Goal: Navigation & Orientation: Understand site structure

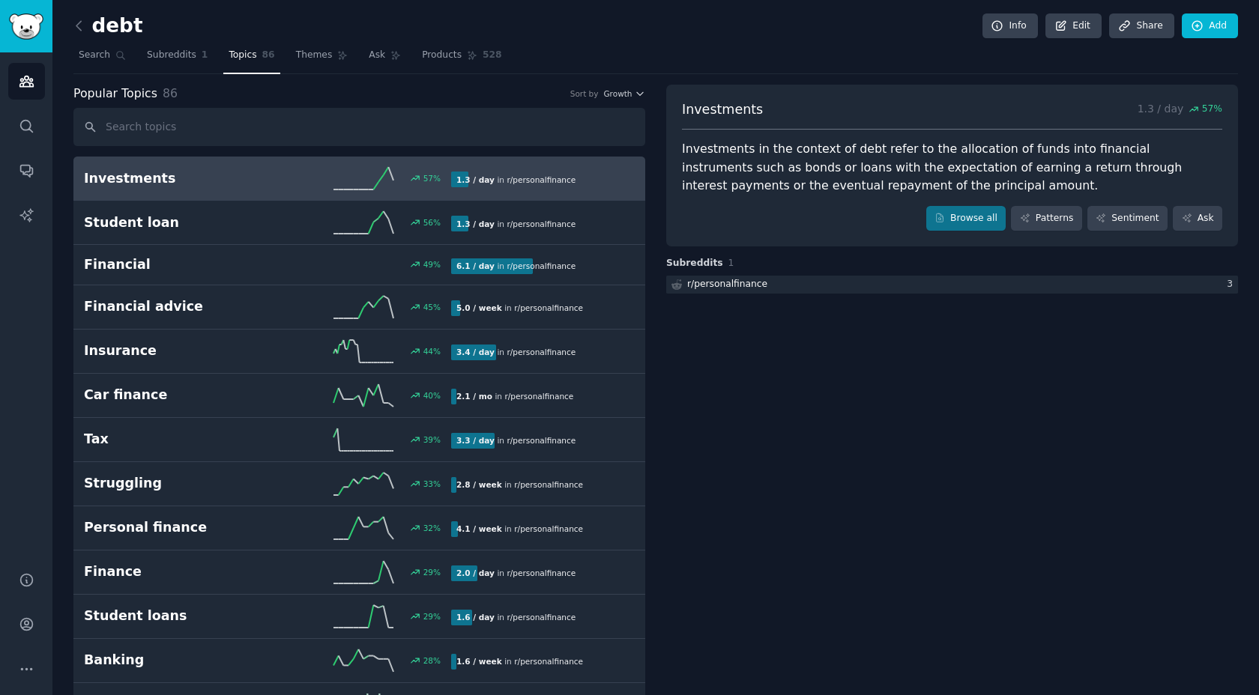
click at [78, 25] on icon at bounding box center [79, 26] width 16 height 16
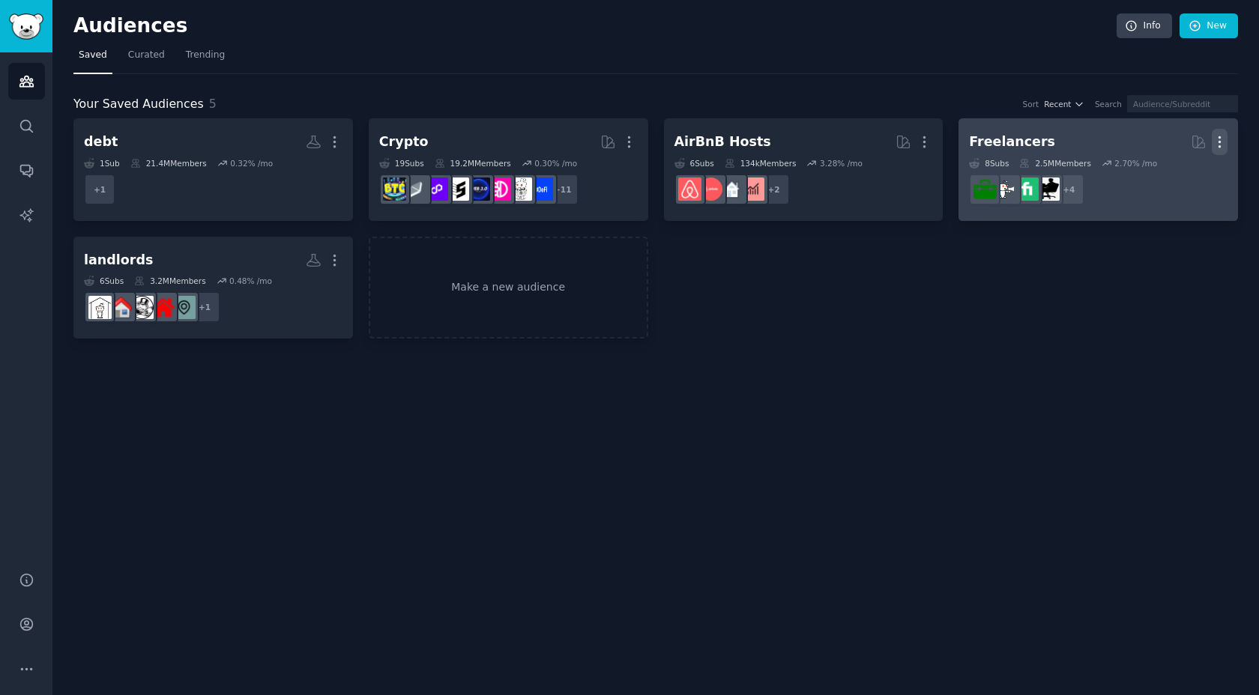
click at [1221, 139] on icon "button" at bounding box center [1220, 142] width 16 height 16
click at [1176, 181] on p "Delete" at bounding box center [1178, 174] width 34 height 16
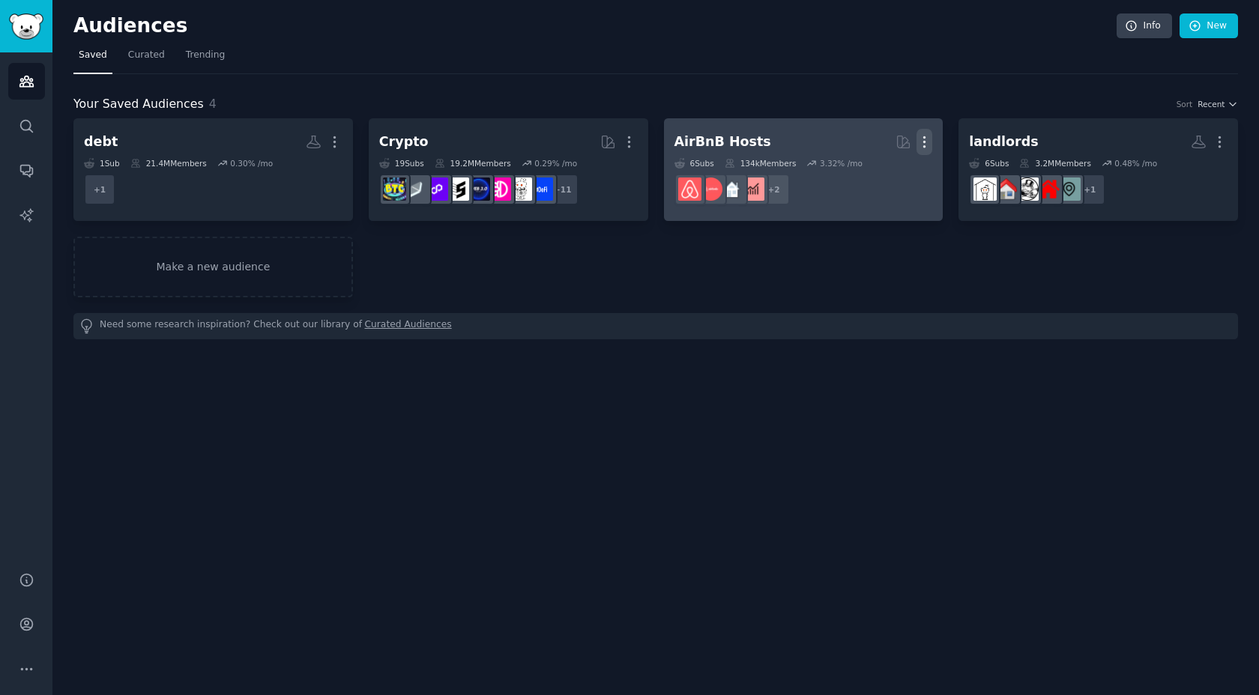
click at [924, 138] on icon "button" at bounding box center [924, 142] width 1 height 10
click at [889, 172] on p "Delete" at bounding box center [883, 174] width 34 height 16
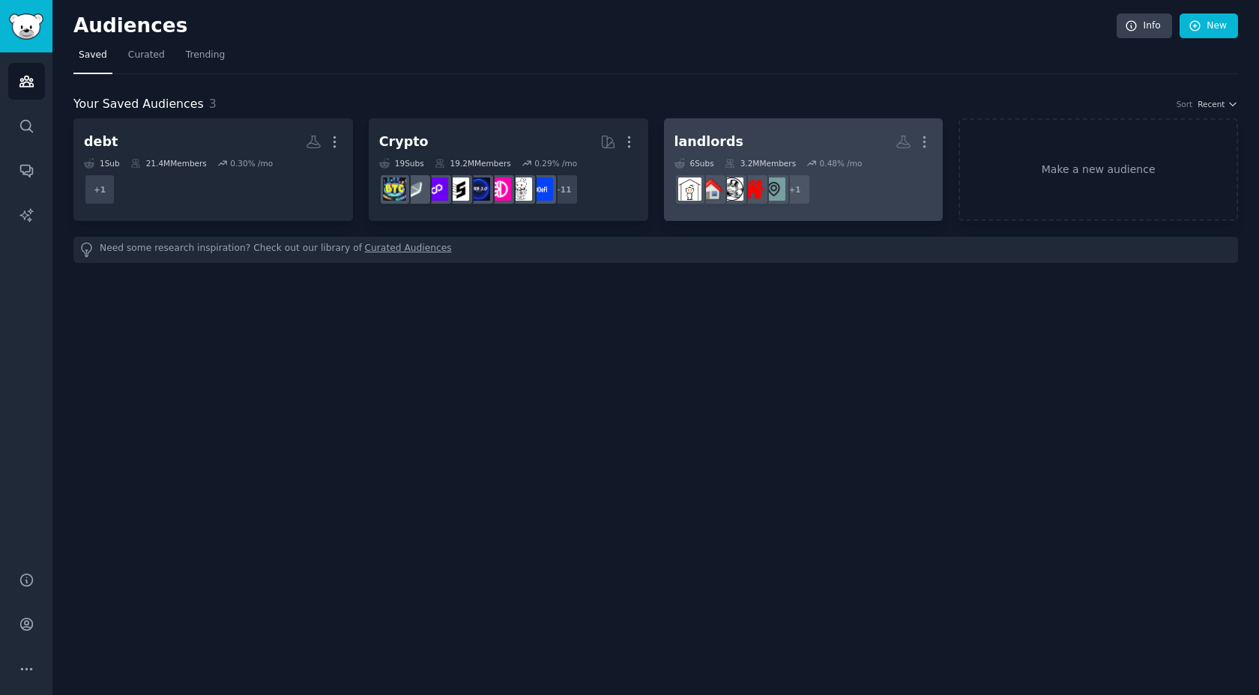
click at [891, 169] on dd "+ 1" at bounding box center [803, 190] width 258 height 42
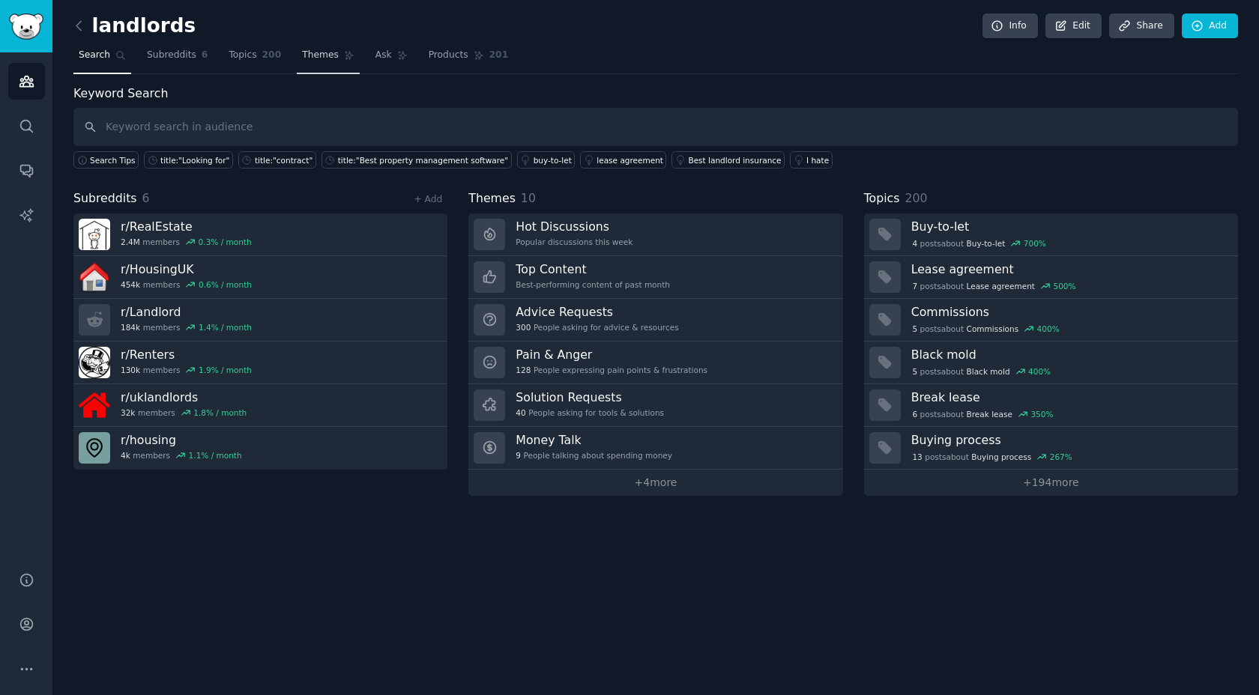
click at [310, 54] on span "Themes" at bounding box center [320, 55] width 37 height 13
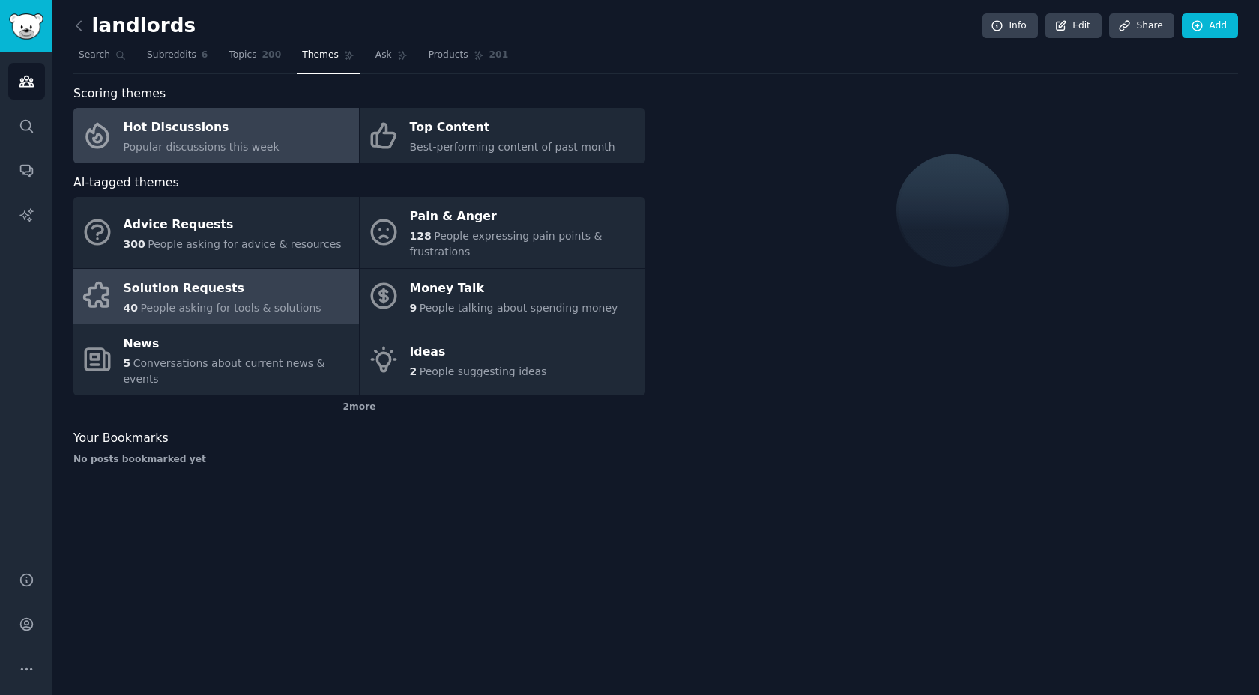
click at [213, 284] on div "Solution Requests" at bounding box center [223, 288] width 198 height 24
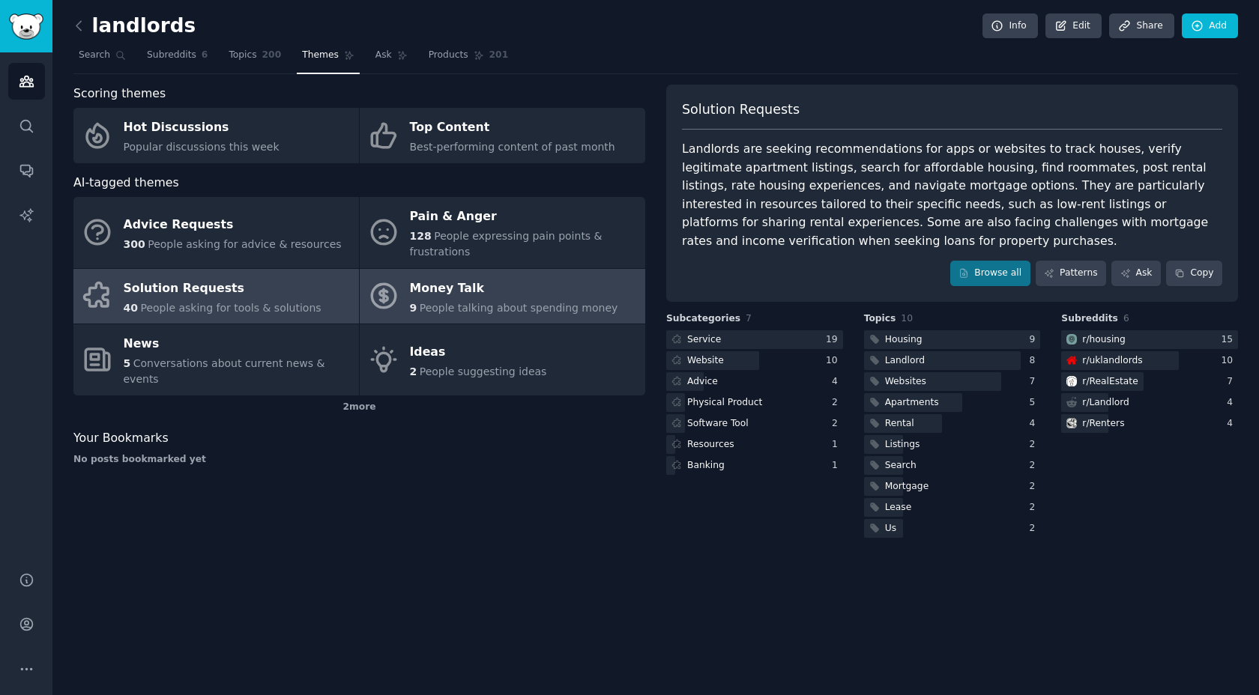
click at [423, 307] on span "People talking about spending money" at bounding box center [519, 308] width 199 height 12
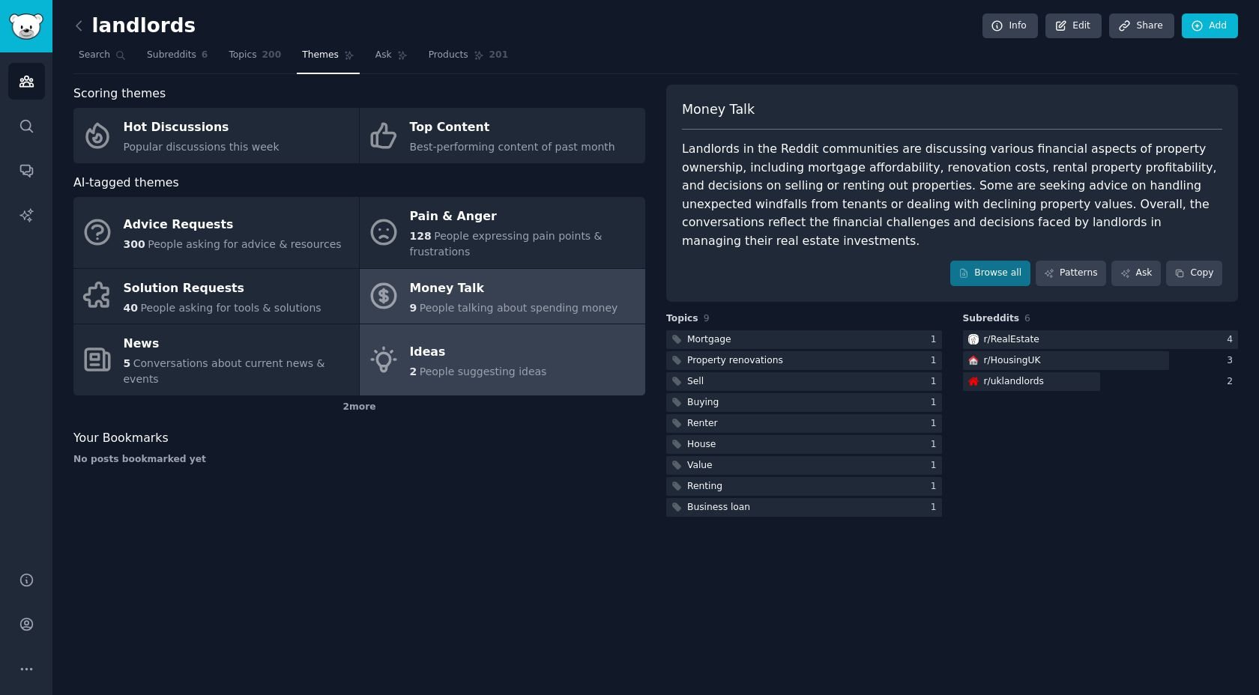
click at [501, 354] on div "Ideas" at bounding box center [478, 352] width 137 height 24
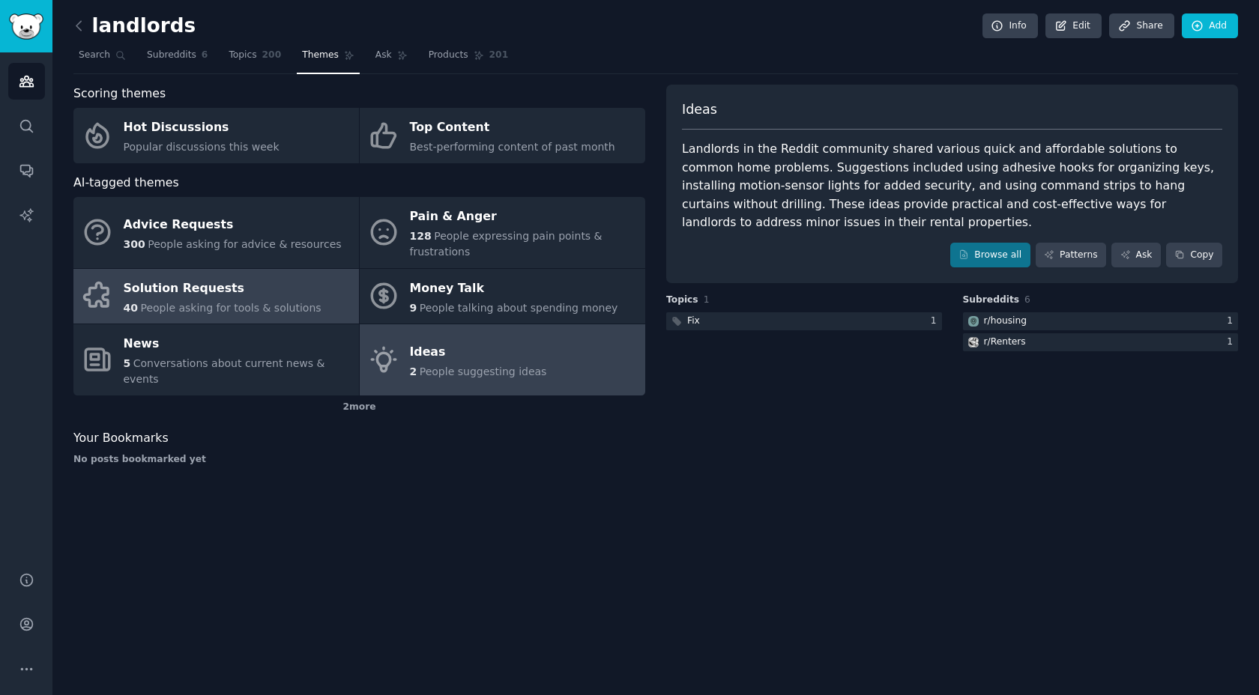
click at [250, 303] on span "People asking for tools & solutions" at bounding box center [230, 308] width 181 height 12
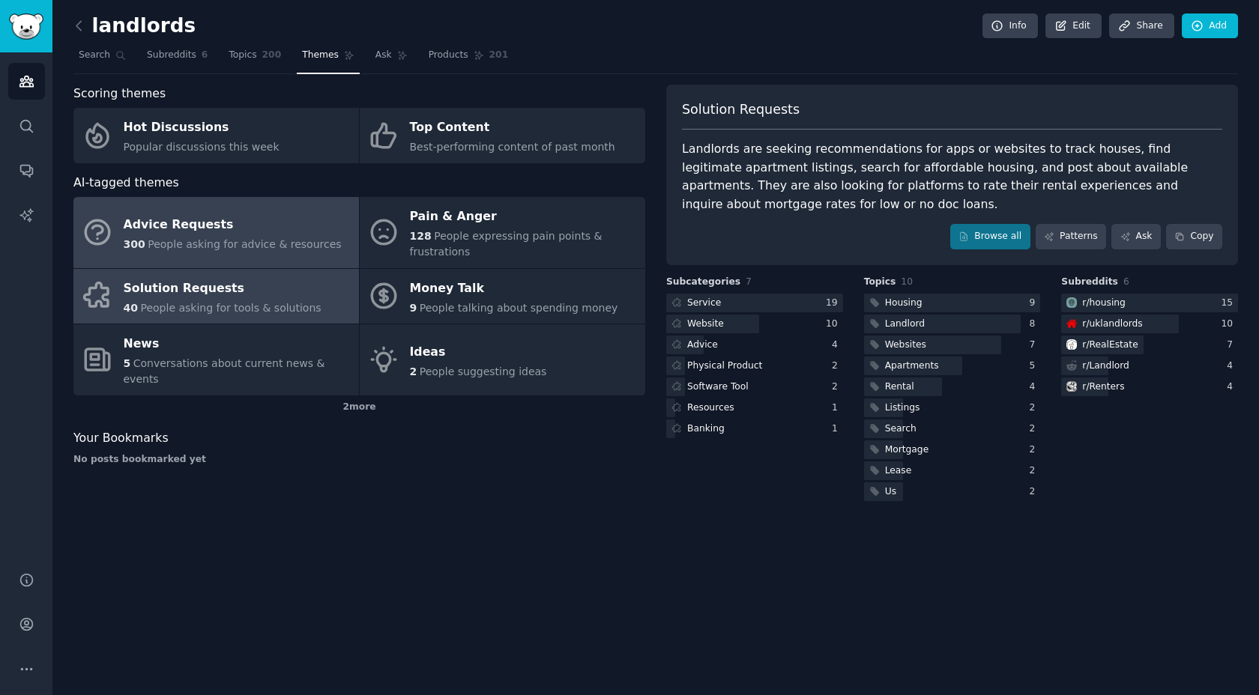
click at [208, 229] on div "Advice Requests" at bounding box center [233, 225] width 218 height 24
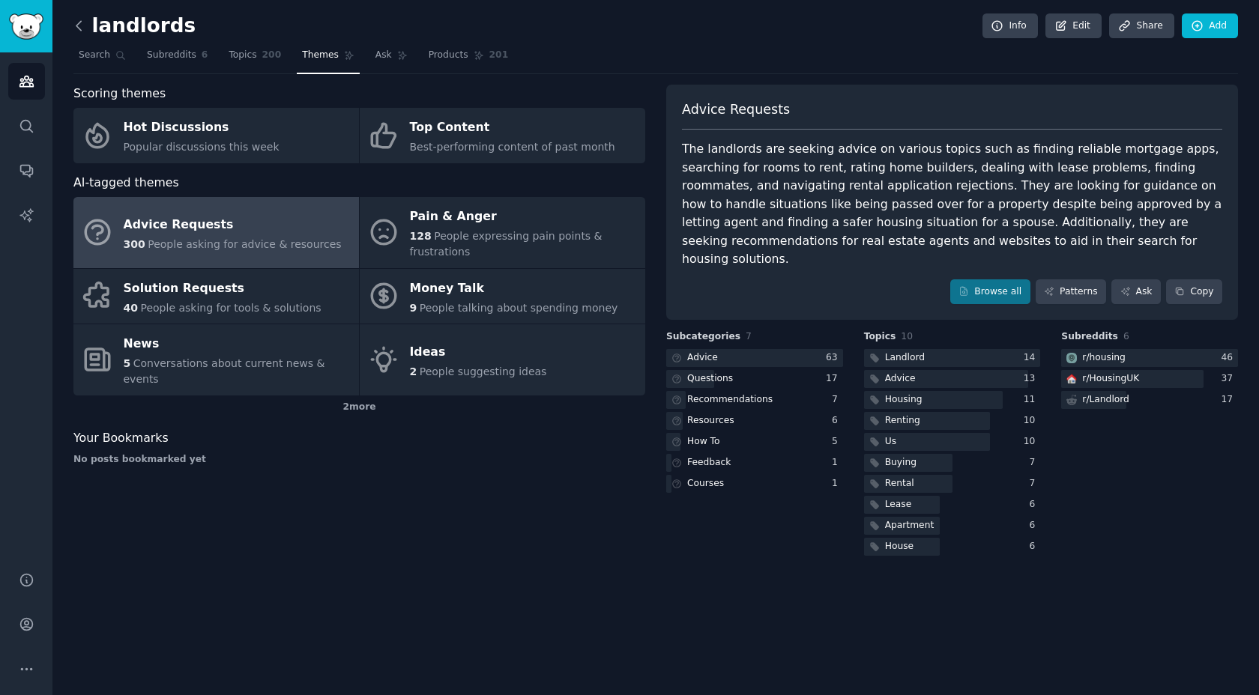
click at [80, 25] on icon at bounding box center [79, 26] width 16 height 16
